Goal: Task Accomplishment & Management: Manage account settings

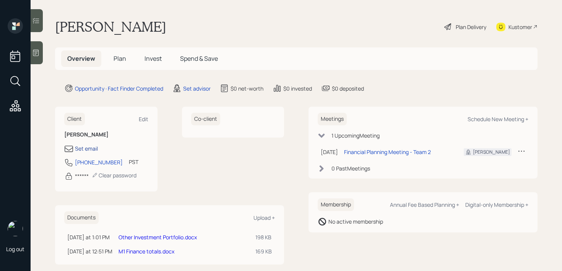
click at [94, 150] on div "Set email" at bounding box center [86, 149] width 23 height 8
select select "America/Los_Angeles"
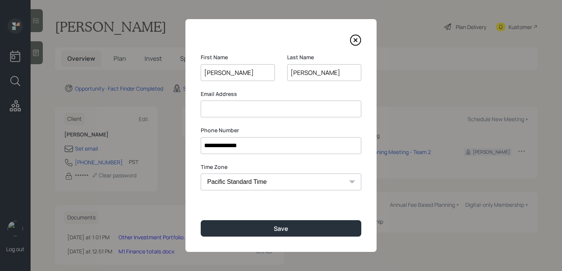
click at [252, 109] on input at bounding box center [281, 109] width 161 height 17
paste input "michaeljharriganl77@gmail.com"
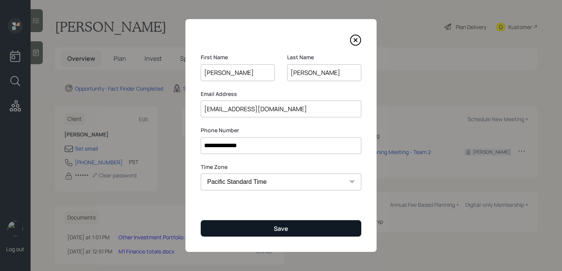
type input "michaeljharriganl77@gmail.com"
click at [298, 226] on button "Save" at bounding box center [281, 228] width 161 height 16
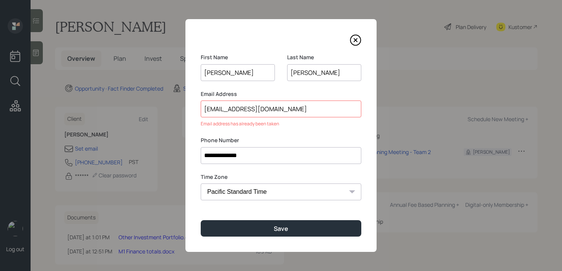
click at [300, 114] on input "michaeljharriganl77@gmail.com" at bounding box center [281, 109] width 161 height 17
click at [355, 39] on icon at bounding box center [355, 39] width 11 height 11
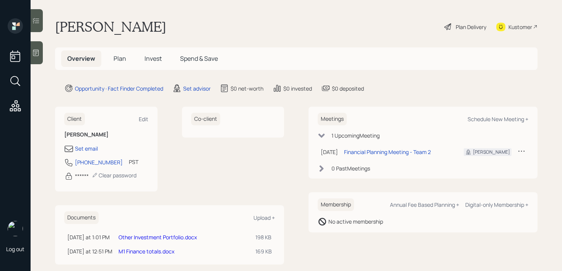
click at [35, 59] on div at bounding box center [37, 52] width 12 height 23
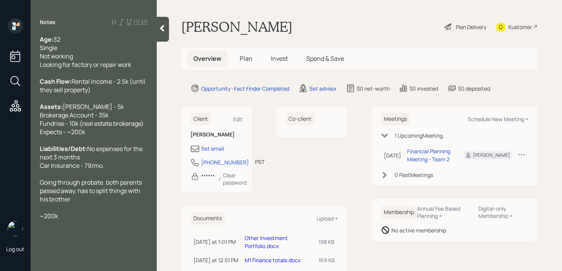
scroll to position [34, 0]
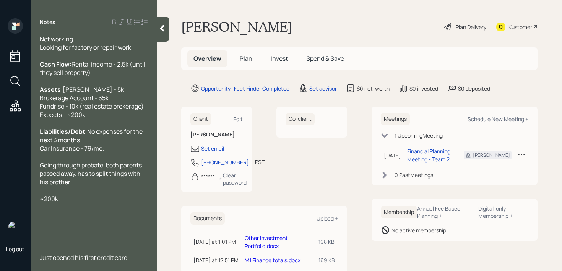
click at [112, 197] on div "~200k" at bounding box center [94, 199] width 108 height 8
click at [115, 183] on div "Going through probate. both parents passed away. has to split things with his b…" at bounding box center [94, 173] width 108 height 25
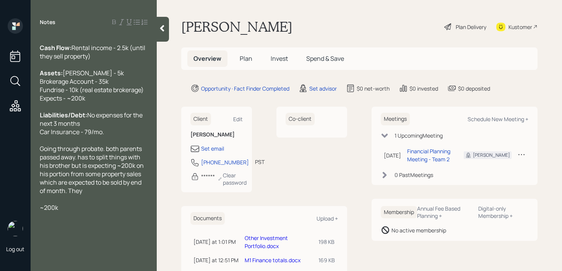
click at [111, 167] on span "Going through probate. both parents passed away. has to split things with his b…" at bounding box center [92, 170] width 105 height 50
drag, startPoint x: 104, startPoint y: 165, endPoint x: 83, endPoint y: 167, distance: 20.7
click at [83, 167] on span "Going through probate. Both parents passed away. has to split things with his b…" at bounding box center [92, 170] width 105 height 50
drag, startPoint x: 146, startPoint y: 164, endPoint x: 55, endPoint y: 177, distance: 92.3
click at [55, 177] on span "Received a trust. Both parents passed away. has to split things with his brothe…" at bounding box center [93, 170] width 106 height 50
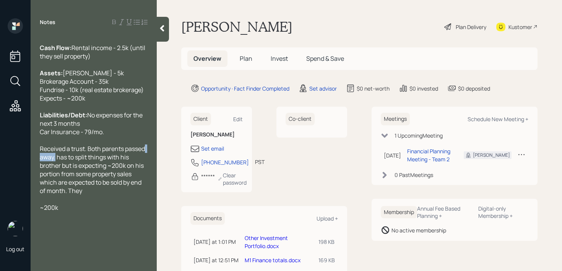
copy span "away."
click at [113, 203] on div at bounding box center [94, 199] width 108 height 8
click at [114, 195] on div "Both parents passed away. Received a trust. has to split things with his brothe…" at bounding box center [94, 170] width 108 height 50
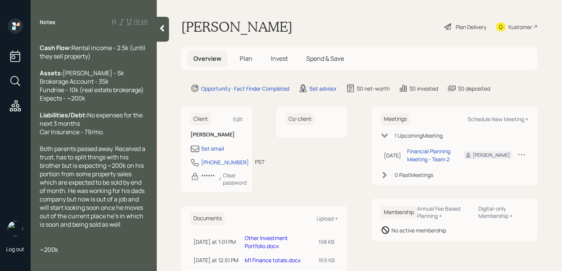
scroll to position [38, 0]
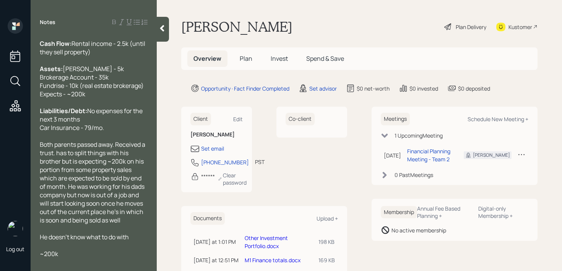
click at [64, 98] on span "Roth IRA - 5k Brokerage Account - 35k Fundrise - 10k (real estate brokerage) Ex…" at bounding box center [92, 82] width 104 height 34
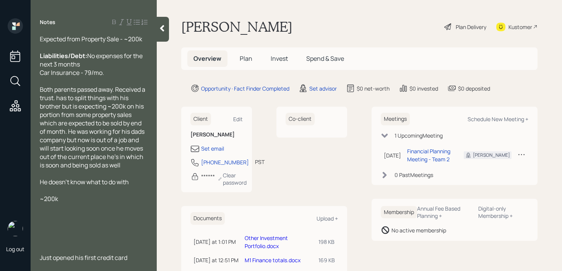
click at [126, 190] on div at bounding box center [94, 190] width 108 height 8
click at [137, 177] on div at bounding box center [94, 173] width 108 height 8
click at [137, 186] on div at bounding box center [94, 190] width 108 height 8
click at [137, 185] on div "He doesn't know what to do with" at bounding box center [94, 182] width 108 height 8
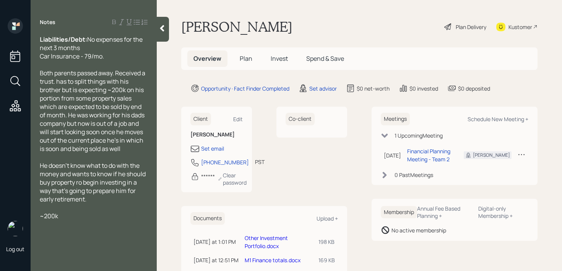
scroll to position [143, 0]
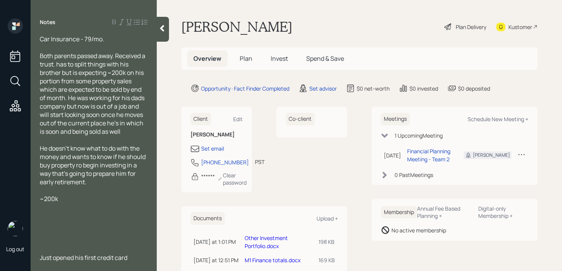
drag, startPoint x: 88, startPoint y: 203, endPoint x: 28, endPoint y: 203, distance: 60.4
click at [28, 203] on div "Log out Notes Age: 32 Single Not working Looking for factory or repair work Cas…" at bounding box center [281, 135] width 562 height 271
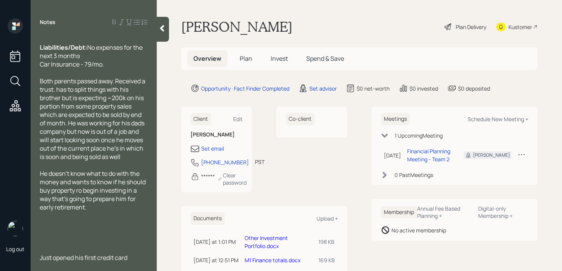
click at [53, 243] on div at bounding box center [94, 241] width 108 height 8
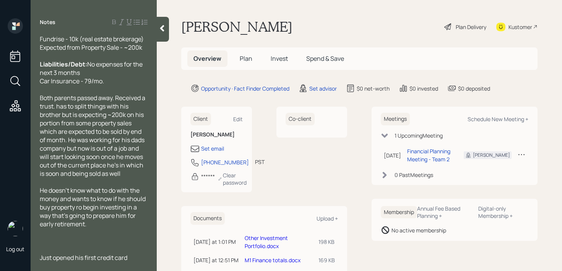
scroll to position [101, 0]
click at [137, 262] on div "Notes Age: 32 Single Not working Looking for factory or repair work Cash Flow: …" at bounding box center [94, 135] width 126 height 271
click at [135, 259] on div "Just opened his first credit card" at bounding box center [94, 258] width 108 height 8
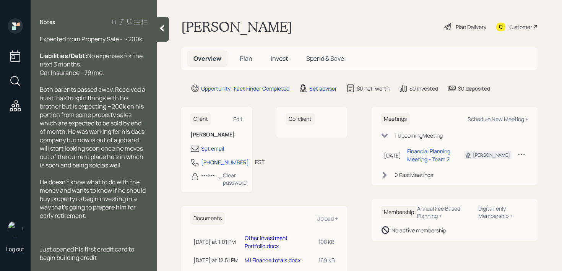
click at [121, 223] on div at bounding box center [94, 224] width 108 height 8
click at [80, 197] on span "He doesn't know what to do with the money and wants to know if he should buy pr…" at bounding box center [93, 199] width 107 height 42
click at [99, 210] on span "He doesn't know what to do with the money and wants to know if he should buy pr…" at bounding box center [93, 199] width 107 height 42
click at [101, 212] on div "He doesn't know what to do with the money and wants to know if he should buy pr…" at bounding box center [94, 199] width 108 height 42
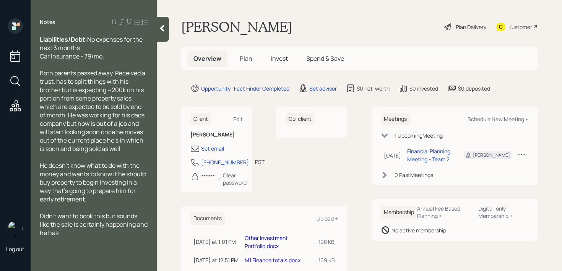
click at [106, 233] on span "Didn't want to book this but sounds like the sale is certainly happening and he…" at bounding box center [94, 224] width 109 height 25
click at [41, 233] on span "Didn't want to book this because he's young but it's a but sounds like the sale…" at bounding box center [93, 224] width 106 height 25
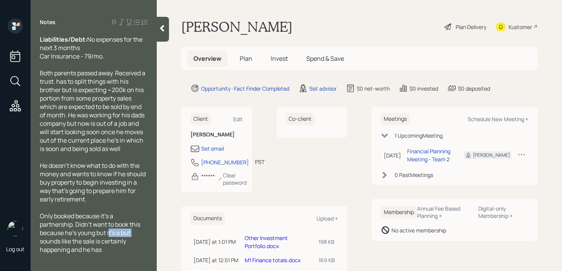
drag, startPoint x: 135, startPoint y: 249, endPoint x: 110, endPoint y: 250, distance: 24.5
click at [110, 250] on div "Only booked because it's a partnership. Didn't want to book this because he's y…" at bounding box center [94, 233] width 108 height 42
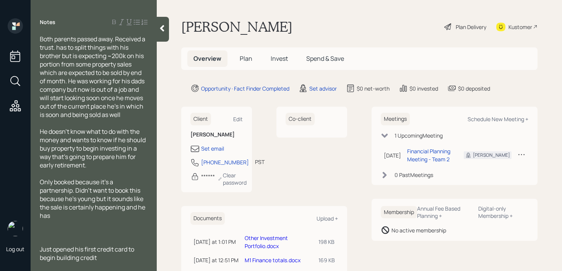
click at [134, 217] on div "Only booked because it's a partnership. Didn't want to book this because he's y…" at bounding box center [94, 199] width 108 height 42
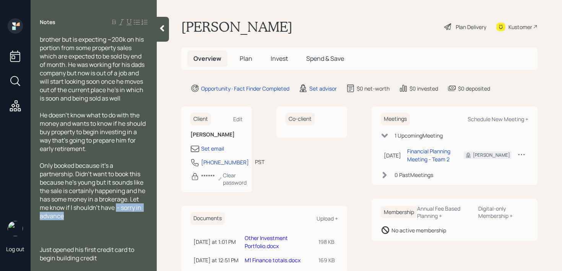
drag, startPoint x: 116, startPoint y: 225, endPoint x: 133, endPoint y: 238, distance: 22.3
click at [133, 238] on div "Age: 32 Single Not working Looking for factory or repair work Cash Flow: Rental…" at bounding box center [94, 68] width 108 height 387
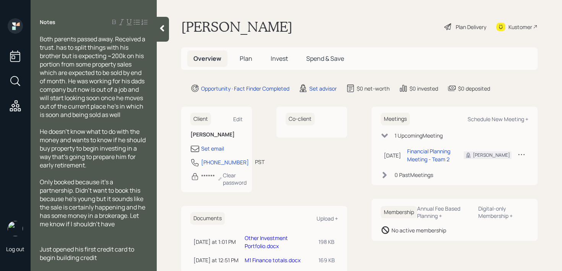
click at [65, 235] on div at bounding box center [94, 232] width 108 height 8
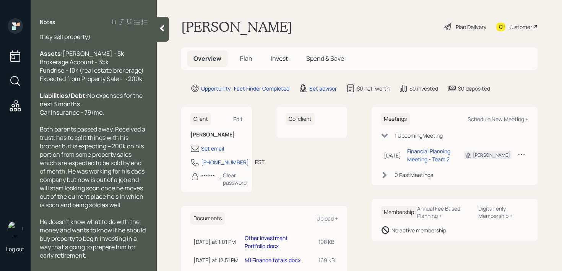
scroll to position [0, 0]
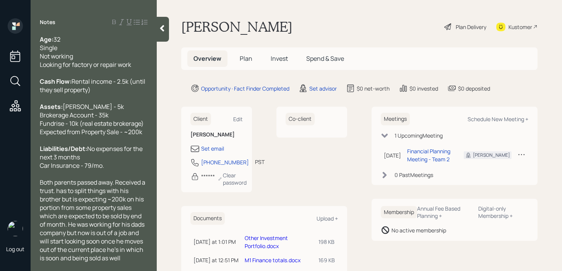
click at [141, 136] on span "Roth IRA - 5k Brokerage Account - 35k Fundrise - 10k (real estate brokerage) Ex…" at bounding box center [92, 120] width 104 height 34
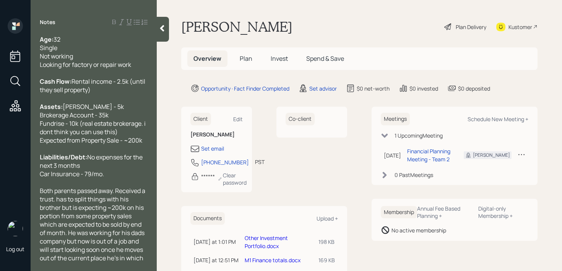
click at [53, 145] on span "Roth IRA - 5k Brokerage Account - 35k Fundrise - 10k (real estate brokerage. i …" at bounding box center [93, 124] width 107 height 42
click at [52, 145] on span "Roth IRA - 5k Brokerage Account - 35k Fundrise - 10k (real estate brokerage. i …" at bounding box center [93, 124] width 107 height 42
click at [117, 145] on span "Roth IRA - 5k Brokerage Account - 35k Fundrise - 10k (real estate brokerage. i …" at bounding box center [93, 124] width 107 height 42
click at [158, 37] on div at bounding box center [163, 29] width 12 height 25
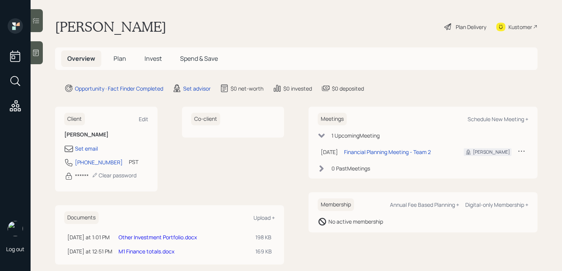
click at [216, 30] on div "Michael Harrigan Plan Delivery Kustomer" at bounding box center [296, 26] width 483 height 17
